Goal: Task Accomplishment & Management: Manage account settings

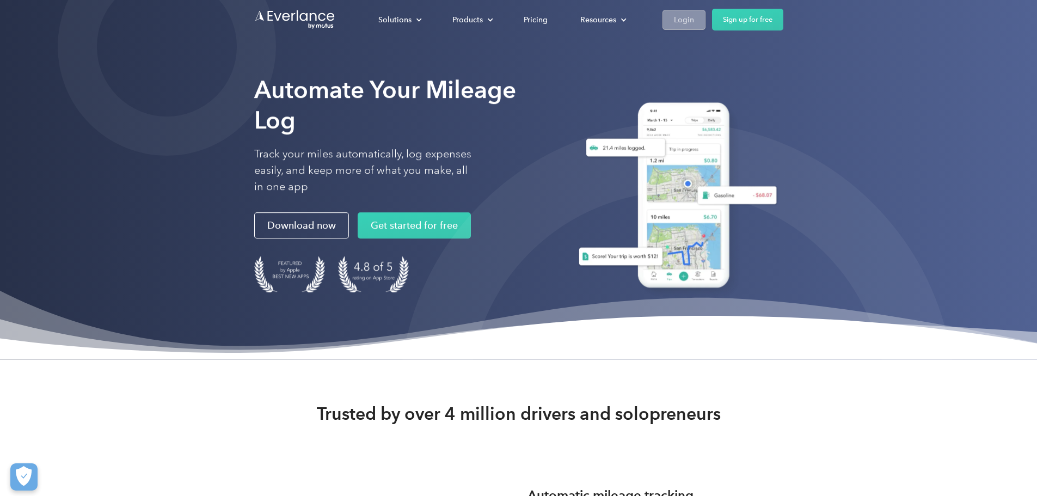
click at [694, 19] on div "Login" at bounding box center [684, 20] width 20 height 14
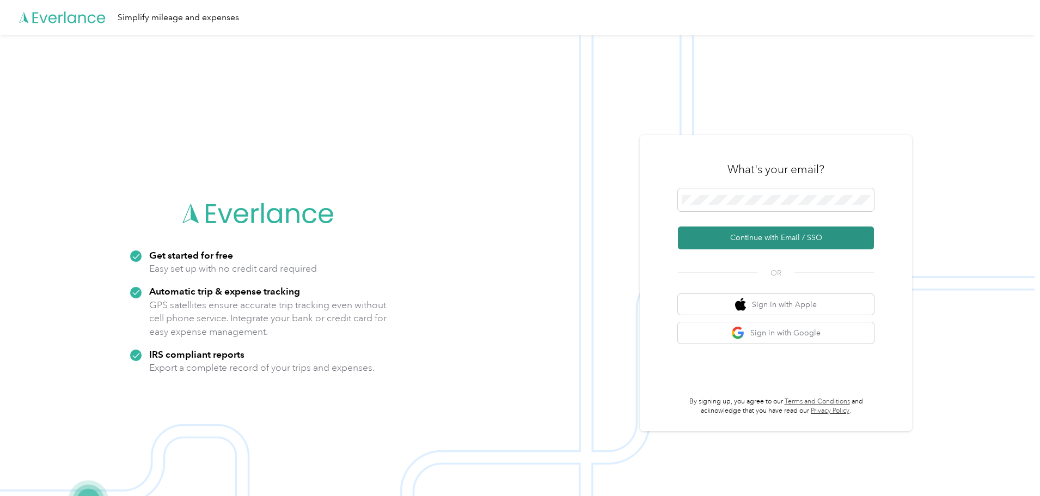
click at [769, 244] on button "Continue with Email / SSO" at bounding box center [776, 237] width 196 height 23
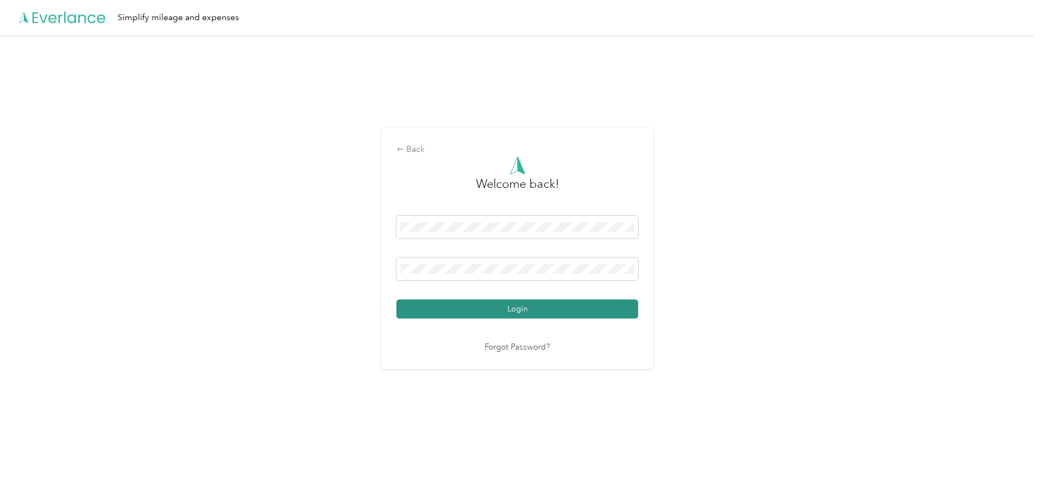
click at [490, 315] on button "Login" at bounding box center [517, 308] width 242 height 19
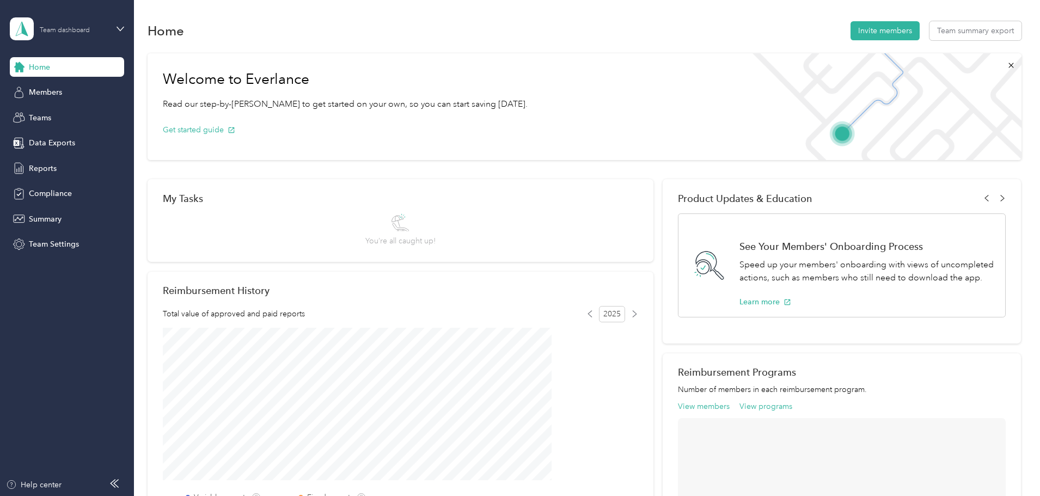
click at [62, 33] on div "Team dashboard" at bounding box center [65, 30] width 50 height 7
click at [51, 114] on div "Personal dashboard" at bounding box center [54, 113] width 69 height 11
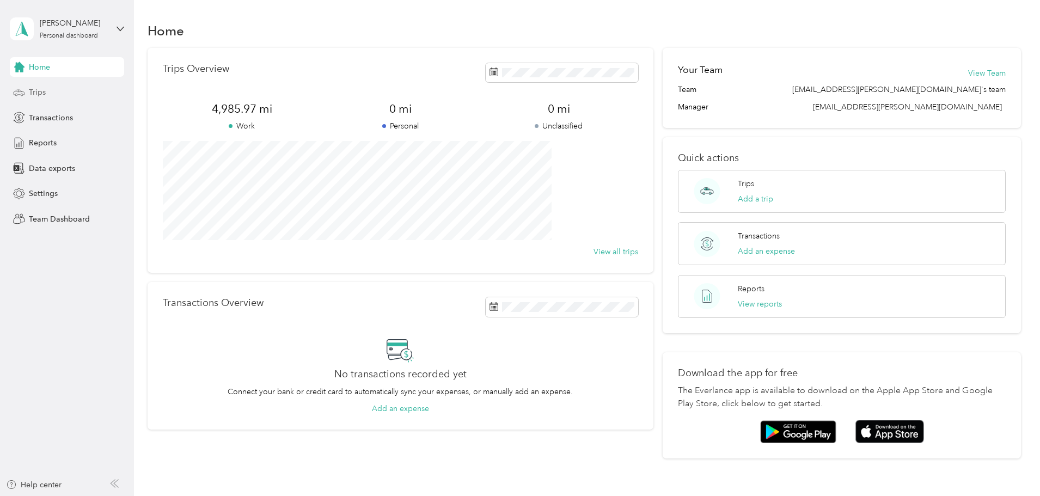
click at [51, 99] on div "Trips" at bounding box center [67, 93] width 114 height 20
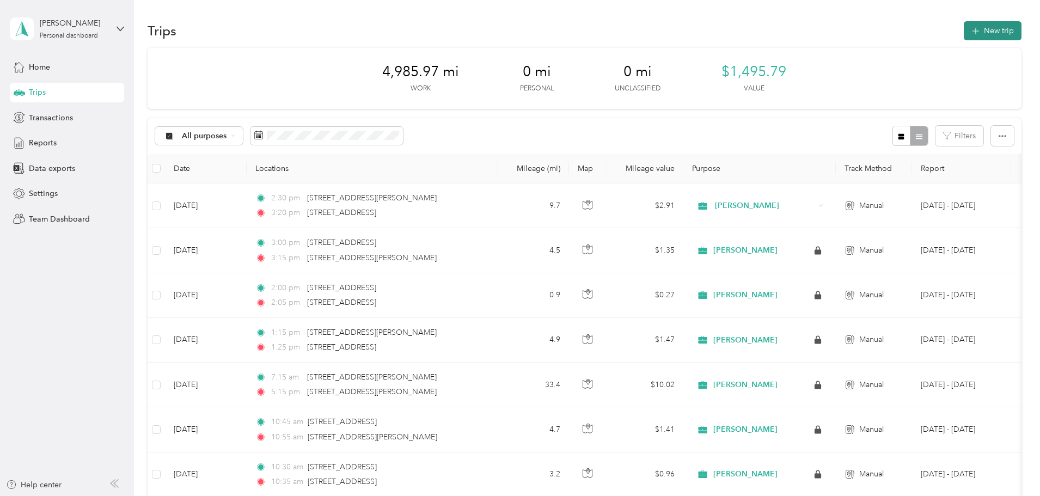
click at [964, 29] on button "New trip" at bounding box center [993, 30] width 58 height 19
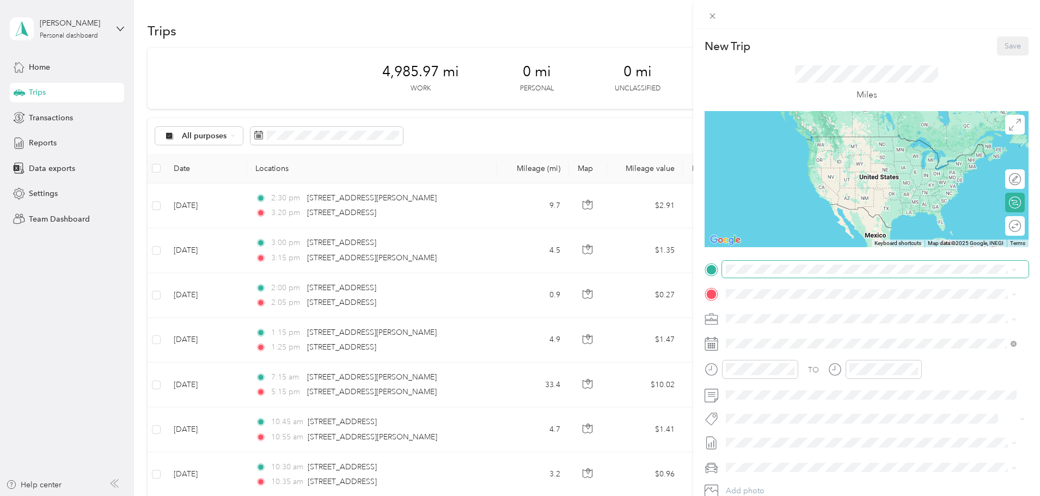
click at [745, 275] on span at bounding box center [875, 269] width 306 height 17
click at [796, 313] on span "[STREET_ADDRESS][PERSON_NAME][US_STATE]" at bounding box center [830, 308] width 169 height 10
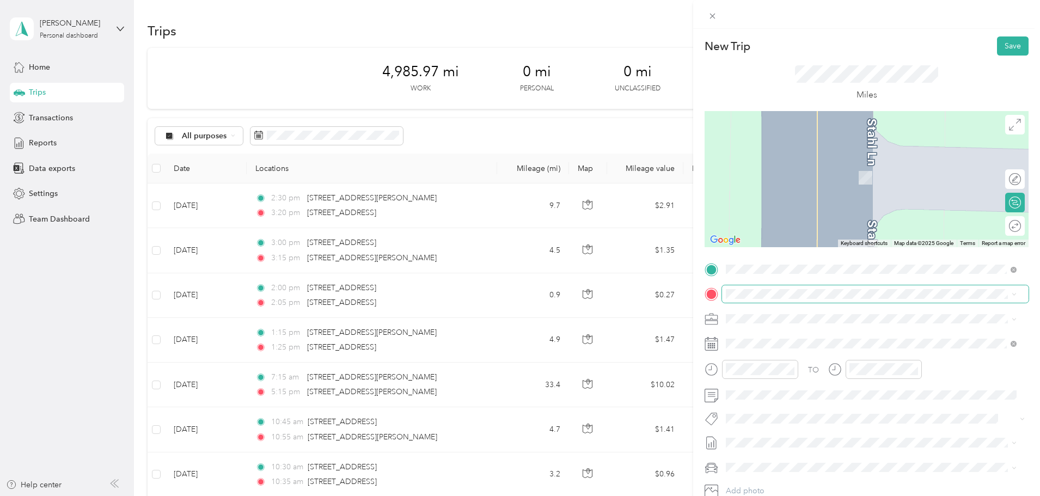
click at [752, 289] on span at bounding box center [875, 293] width 306 height 17
click at [780, 336] on span "[STREET_ADDRESS][US_STATE]" at bounding box center [800, 333] width 109 height 10
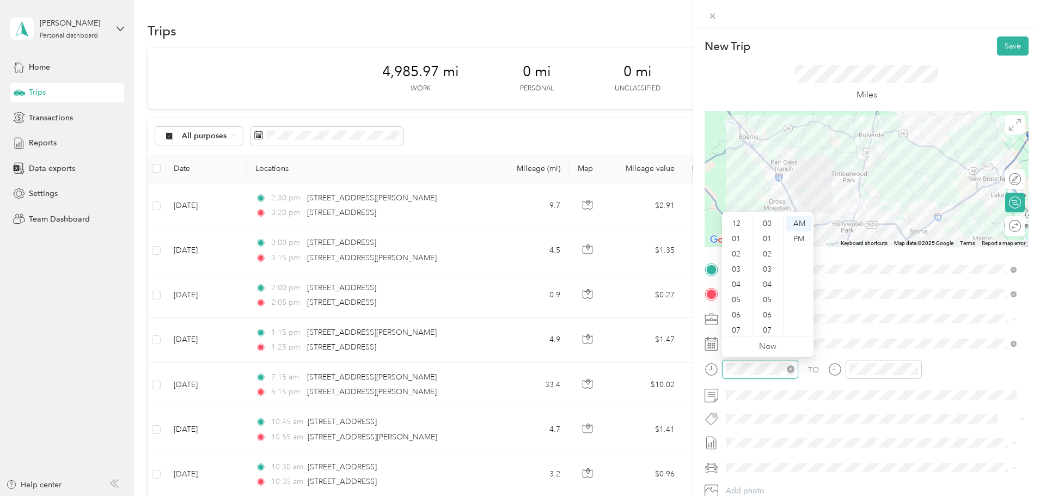
scroll to position [65, 0]
click at [737, 306] on div "10" at bounding box center [737, 310] width 26 height 15
click at [765, 225] on div "00" at bounding box center [768, 223] width 26 height 15
click at [734, 302] on div "09" at bounding box center [737, 295] width 26 height 15
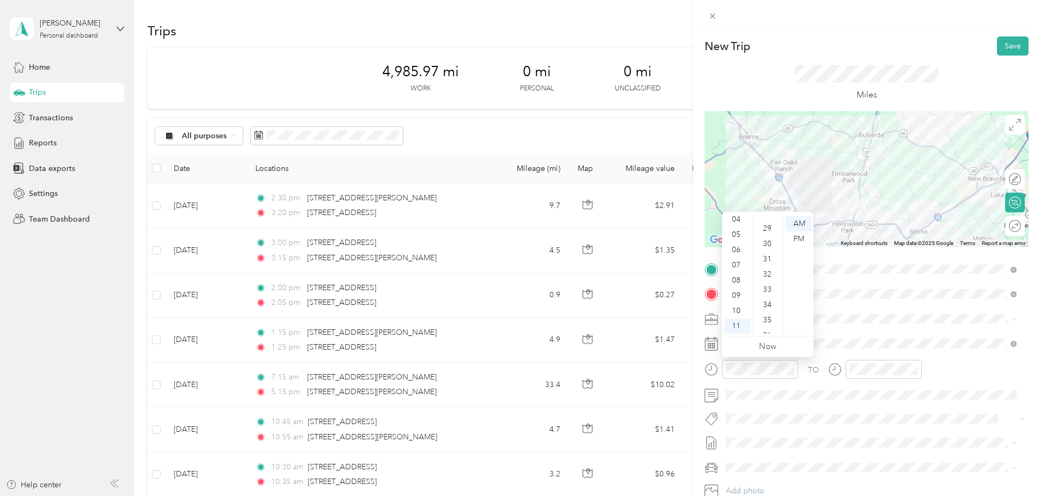
scroll to position [440, 0]
click at [767, 243] on div "30" at bounding box center [768, 241] width 26 height 15
click at [732, 293] on div "09" at bounding box center [737, 295] width 26 height 15
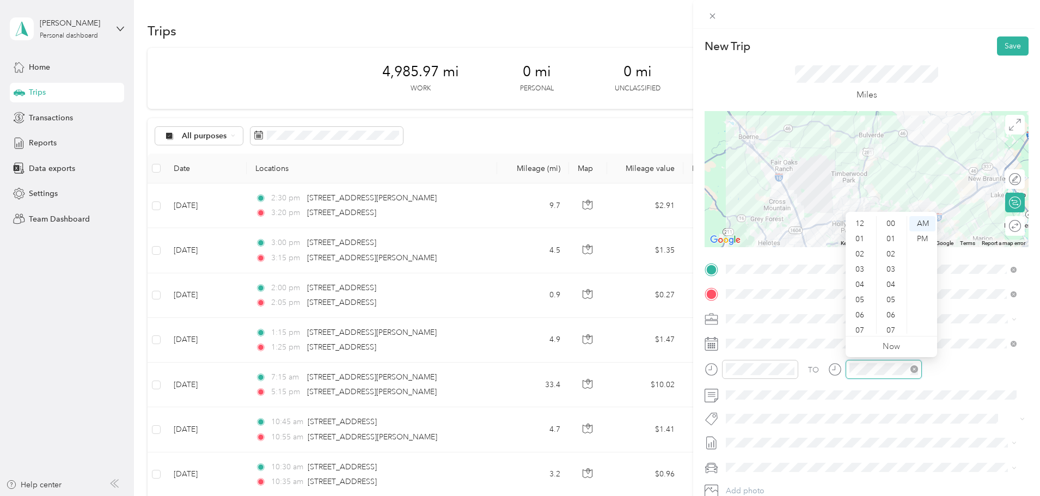
scroll to position [65, 0]
click at [860, 292] on div "09" at bounding box center [861, 295] width 26 height 15
click at [889, 255] on div "45" at bounding box center [892, 251] width 26 height 15
click at [997, 50] on button "Save" at bounding box center [1013, 45] width 32 height 19
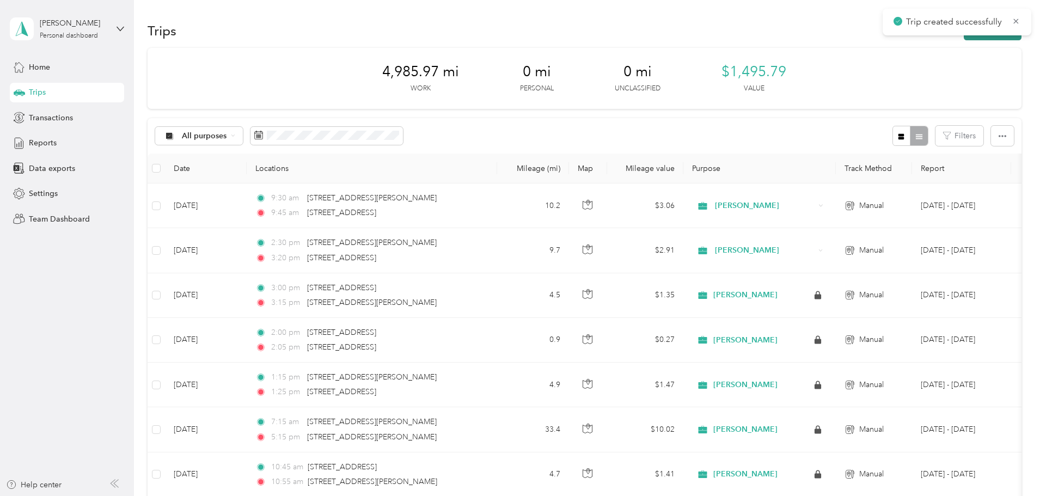
click at [964, 38] on button "New trip" at bounding box center [993, 30] width 58 height 19
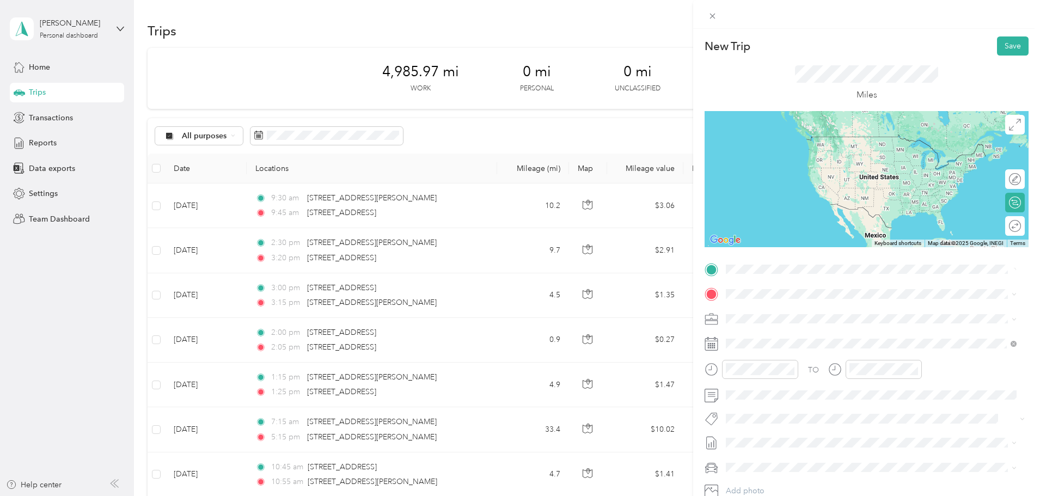
click at [792, 307] on span "[STREET_ADDRESS][US_STATE]" at bounding box center [800, 309] width 109 height 10
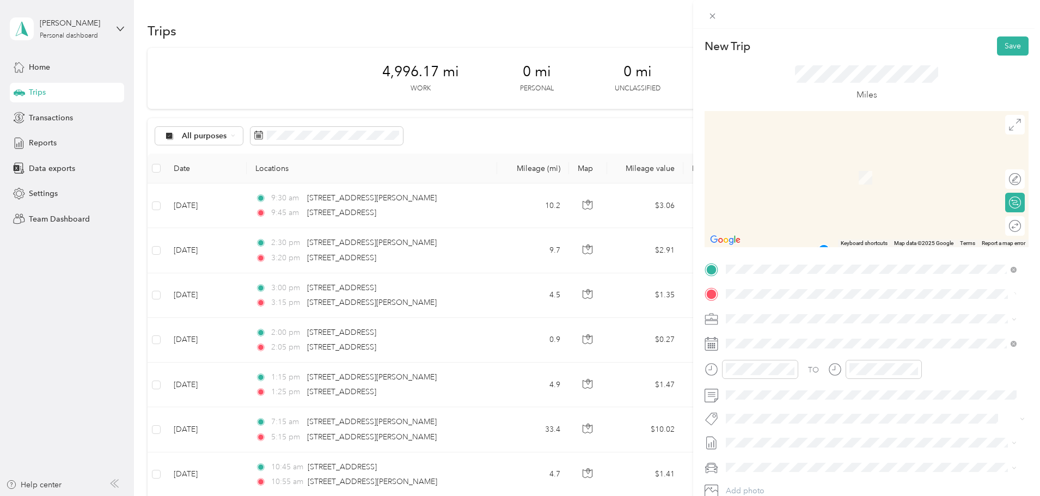
click at [792, 335] on span "[STREET_ADDRESS][PERSON_NAME][US_STATE]" at bounding box center [830, 333] width 169 height 10
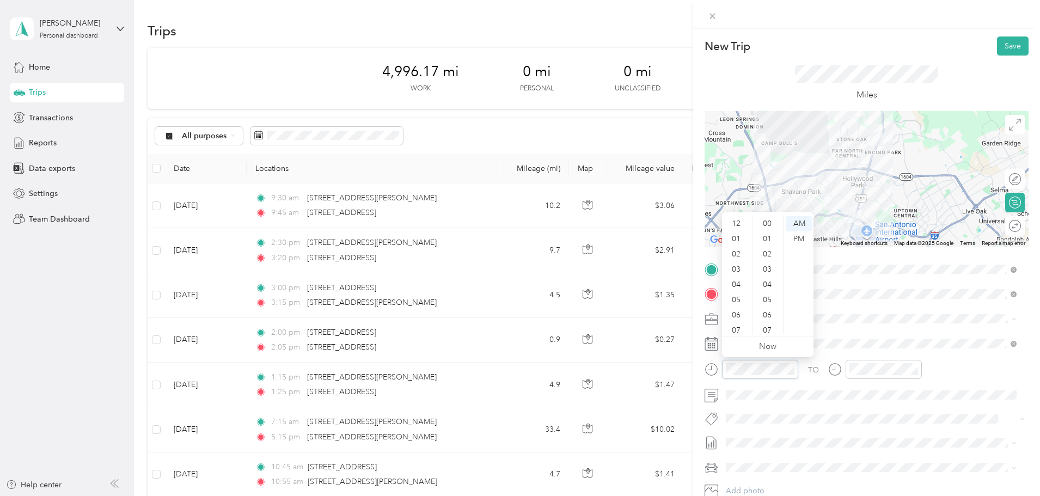
scroll to position [65, 0]
click at [735, 312] on div "10" at bounding box center [737, 310] width 26 height 15
click at [766, 284] on div "15" at bounding box center [768, 284] width 26 height 15
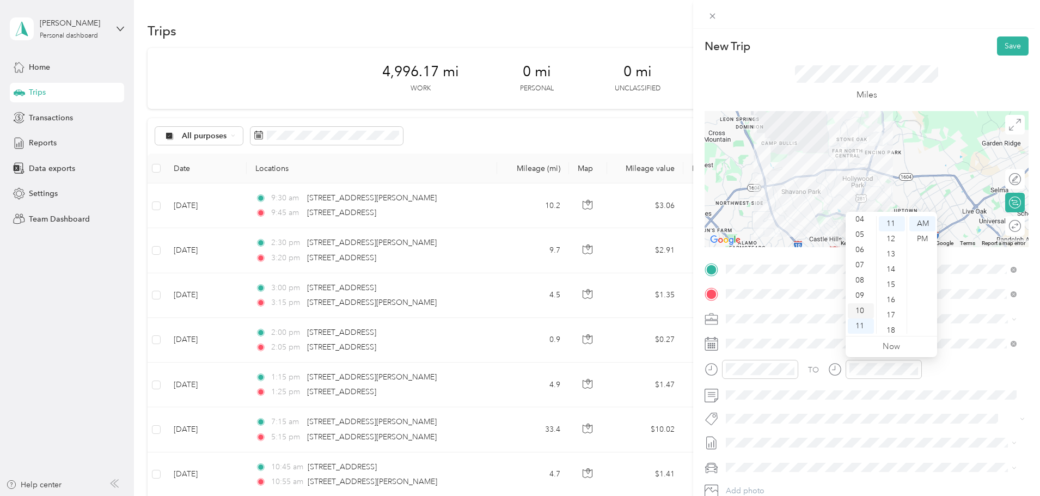
click at [857, 314] on div "10" at bounding box center [861, 310] width 26 height 15
click at [892, 298] on div "30" at bounding box center [892, 295] width 26 height 15
click at [998, 46] on button "Save" at bounding box center [1013, 45] width 32 height 19
